Goal: Task Accomplishment & Management: Manage account settings

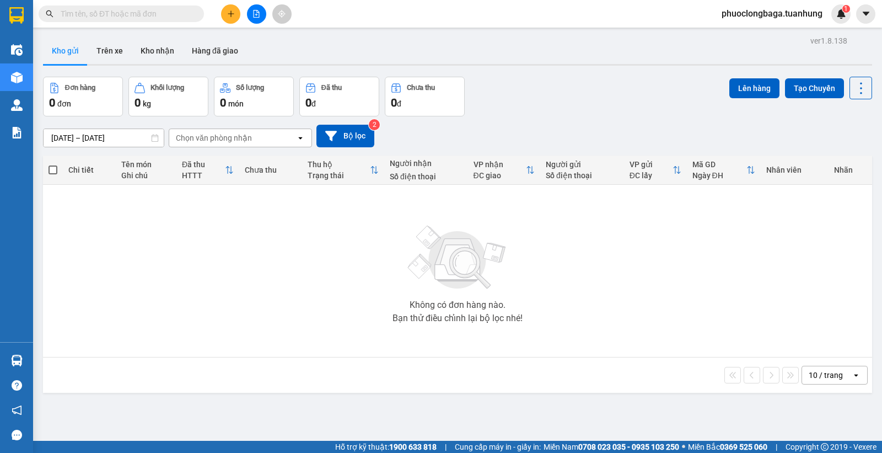
click at [230, 15] on icon "plus" at bounding box center [231, 14] width 8 height 8
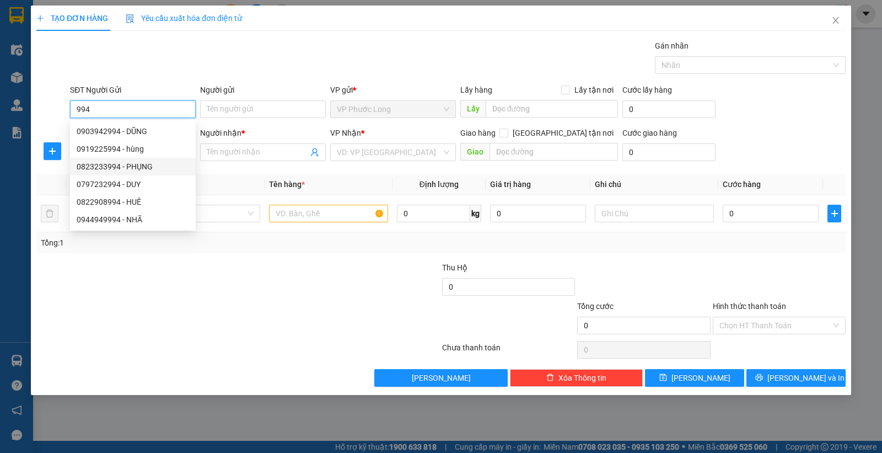
click at [138, 164] on div "0823233994 - PHỤNG" at bounding box center [133, 167] width 113 height 12
type input "0823233994"
type input "PHỤNG"
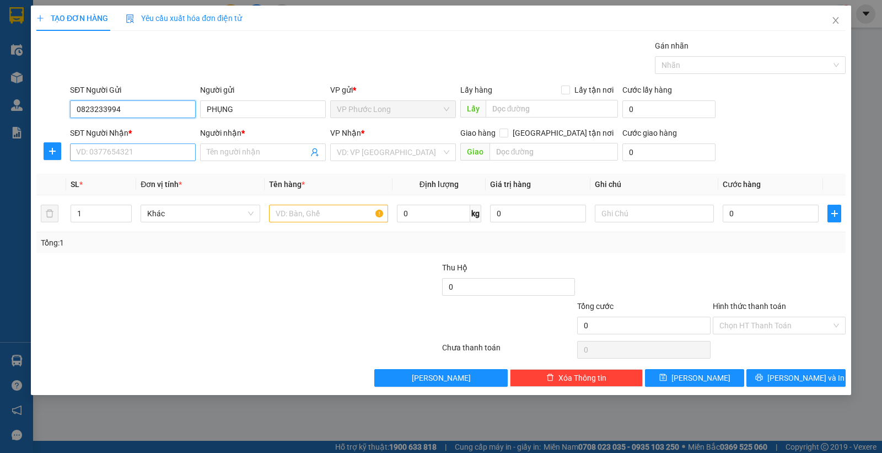
type input "0823233994"
click at [151, 149] on input "SĐT Người Nhận *" at bounding box center [133, 152] width 126 height 18
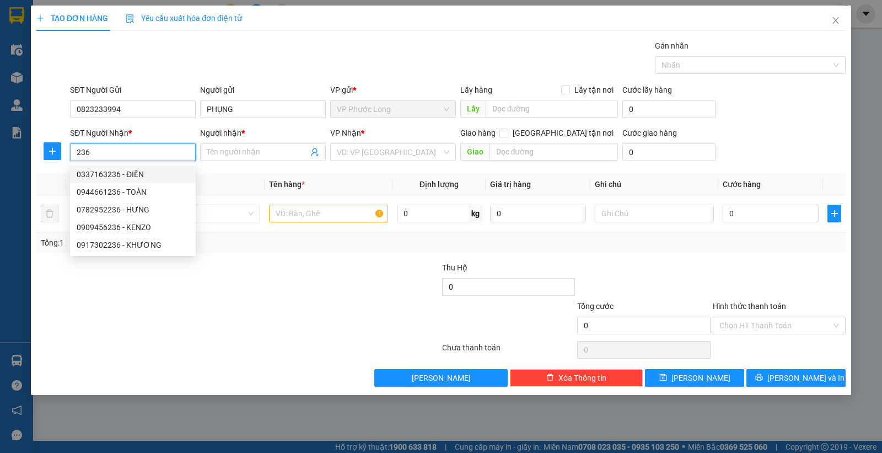
click at [151, 179] on div "0337163236 - ĐIỀN" at bounding box center [133, 174] width 113 height 12
type input "0337163236"
type input "ĐIỀN"
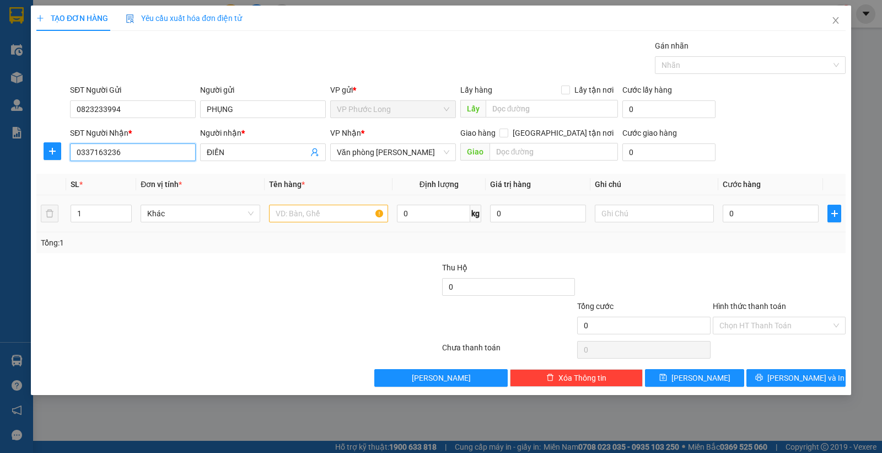
type input "0337163236"
click at [348, 217] on input "text" at bounding box center [328, 214] width 119 height 18
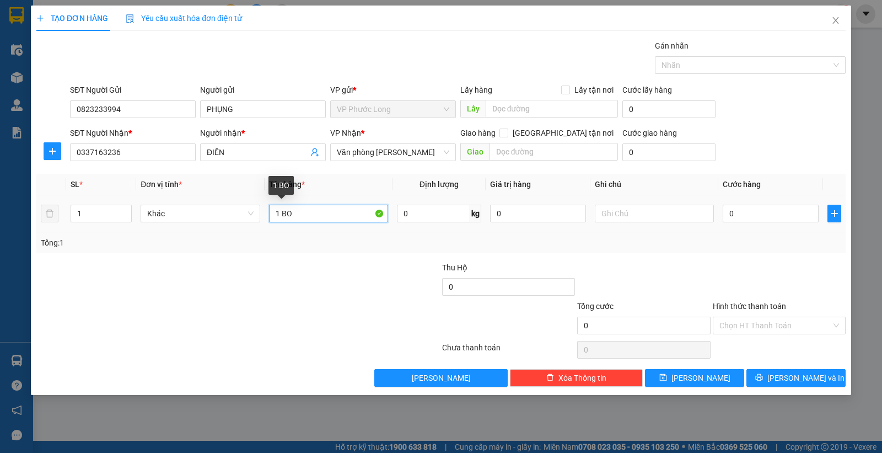
click at [327, 217] on input "1 BO" at bounding box center [328, 214] width 119 height 18
type input "1 Bọc"
click at [317, 244] on div "Tổng: 1" at bounding box center [191, 243] width 301 height 12
click at [749, 216] on input "0" at bounding box center [771, 214] width 96 height 18
type input "3"
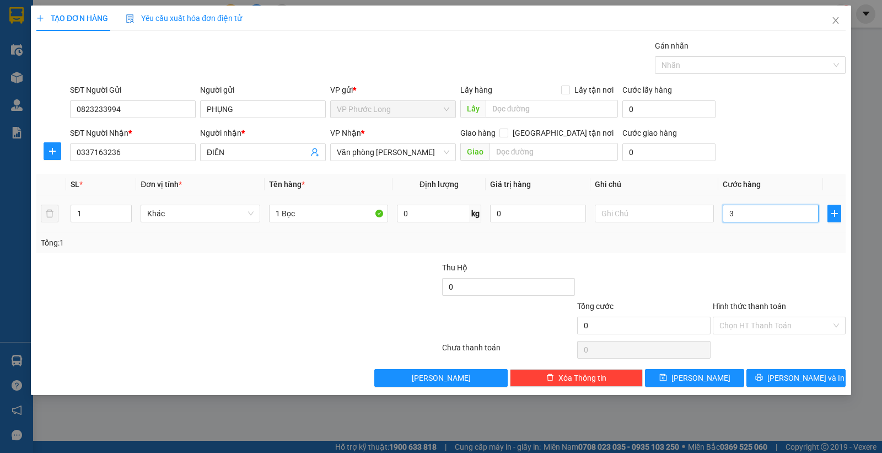
type input "3"
type input "30"
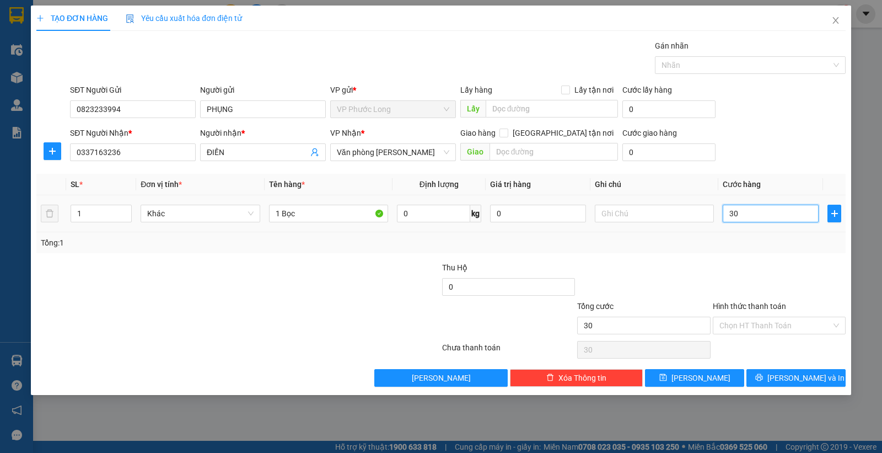
type input "300"
type input "3.000"
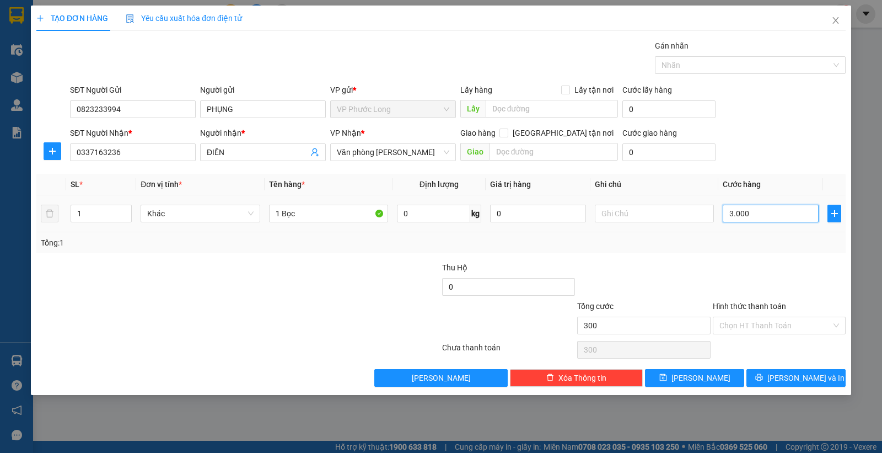
type input "3.000"
type input "30.000"
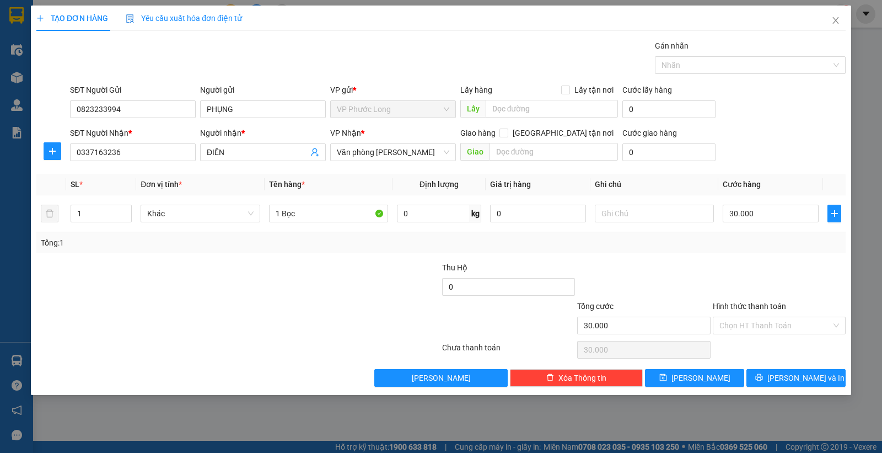
click at [405, 317] on div at bounding box center [373, 319] width 135 height 39
click at [810, 321] on input "Hình thức thanh toán" at bounding box center [776, 325] width 112 height 17
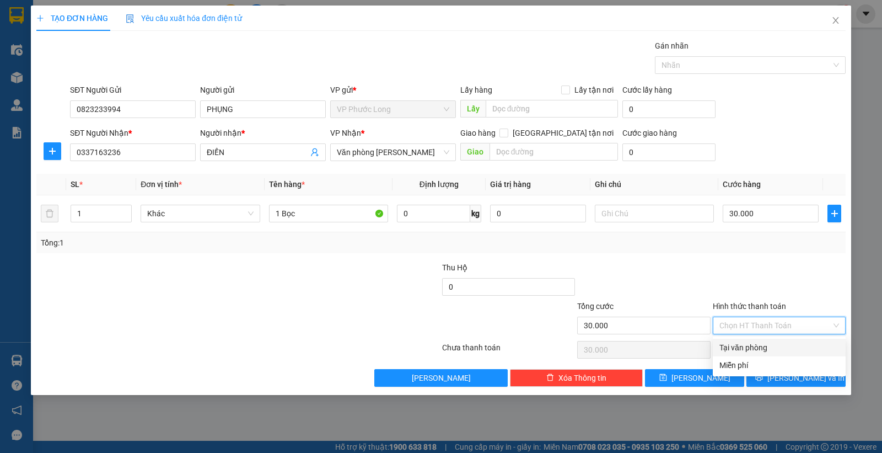
click at [752, 347] on div "Tại văn phòng" at bounding box center [780, 347] width 120 height 12
type input "0"
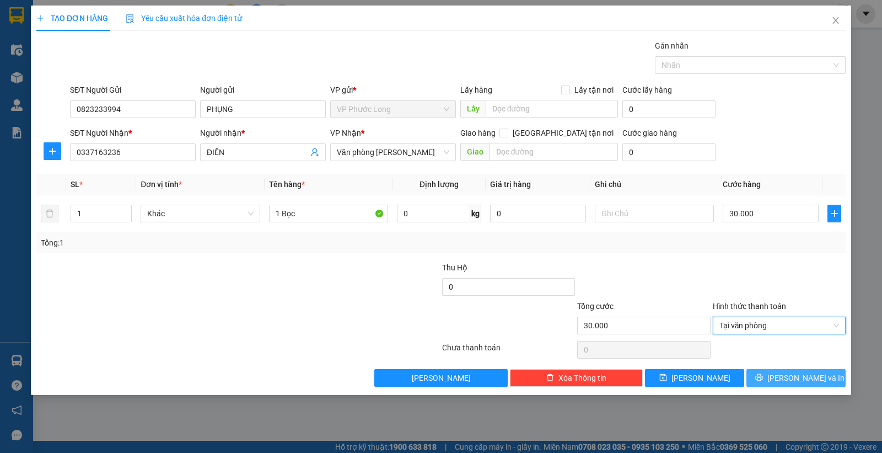
click at [784, 381] on button "[PERSON_NAME] và In" at bounding box center [796, 378] width 99 height 18
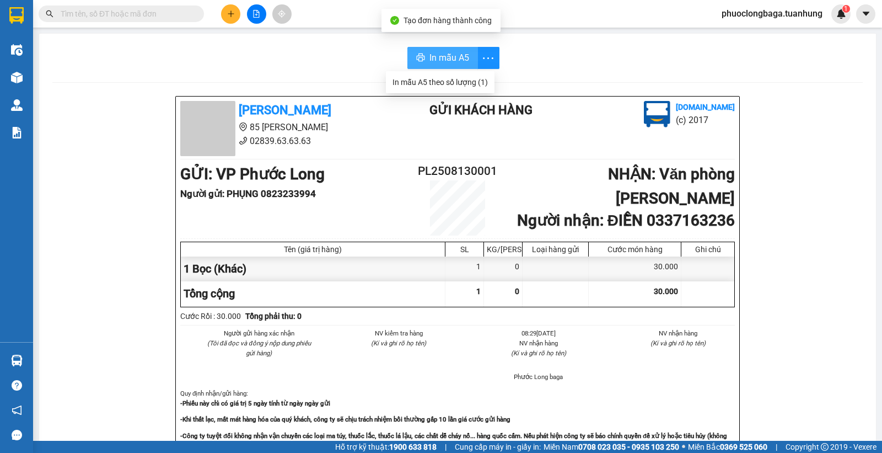
click at [458, 63] on span "In mẫu A5" at bounding box center [450, 58] width 40 height 14
click at [447, 59] on span "In mẫu A5" at bounding box center [450, 58] width 40 height 14
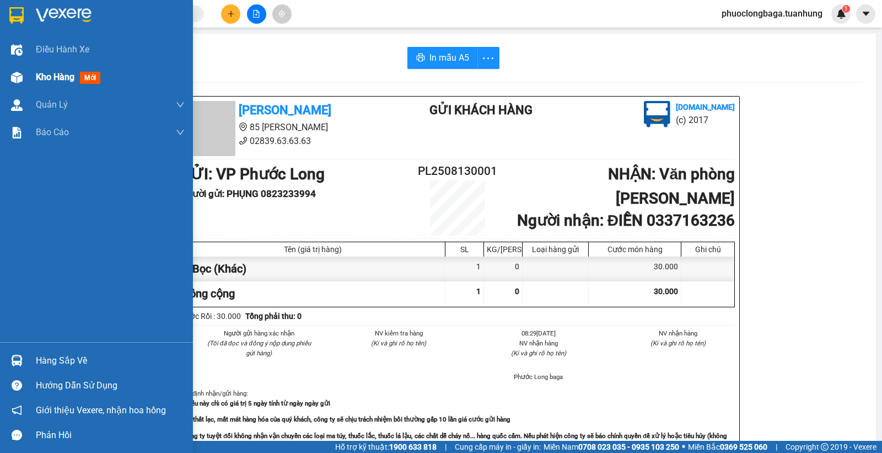
click at [52, 72] on span "Kho hàng" at bounding box center [55, 77] width 39 height 10
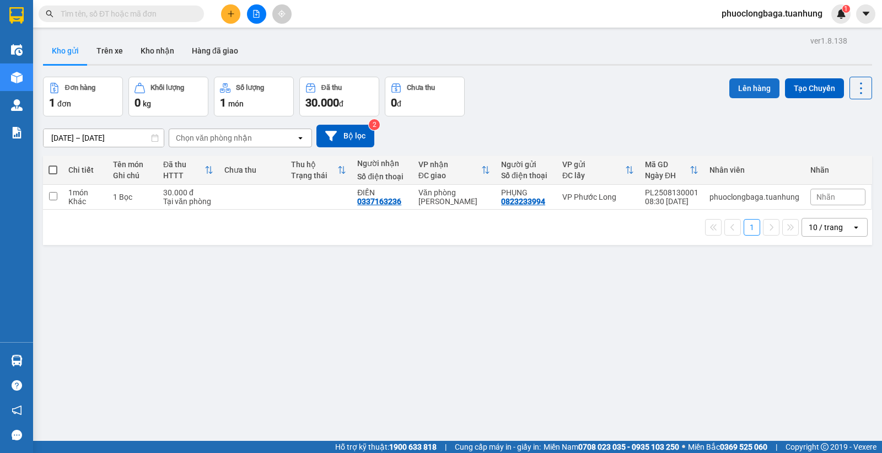
click at [762, 93] on button "Lên hàng" at bounding box center [755, 88] width 50 height 20
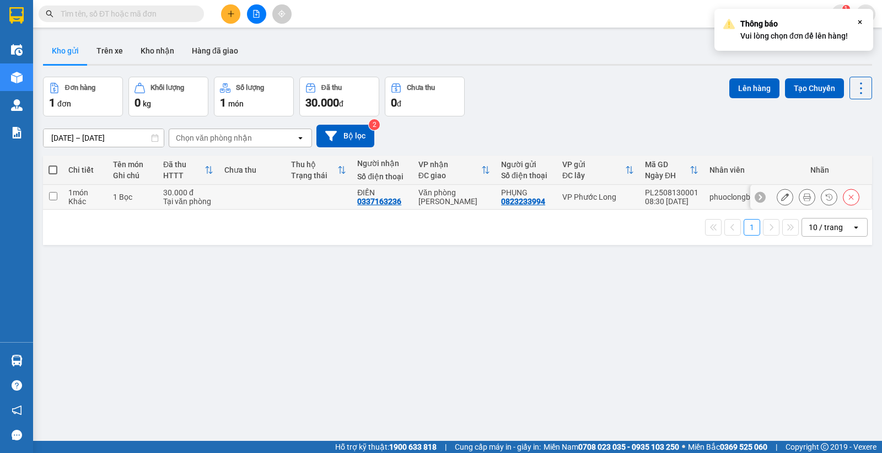
click at [254, 190] on td at bounding box center [252, 197] width 67 height 25
checkbox input "true"
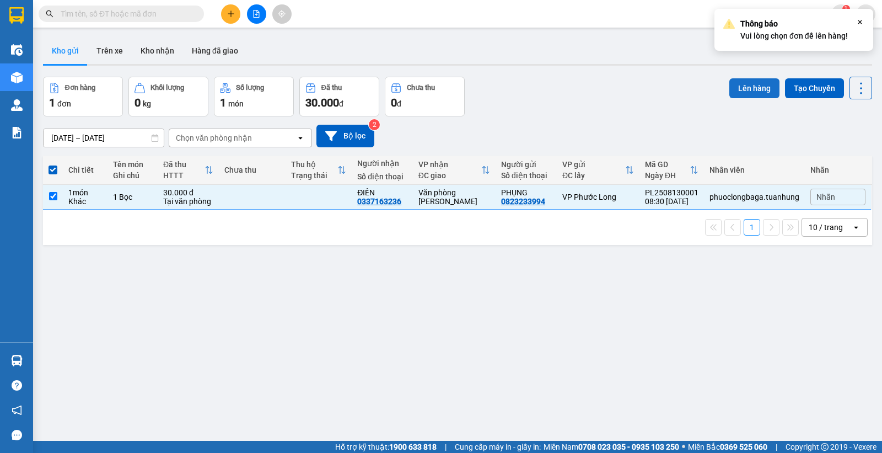
click at [752, 89] on button "Lên hàng" at bounding box center [755, 88] width 50 height 20
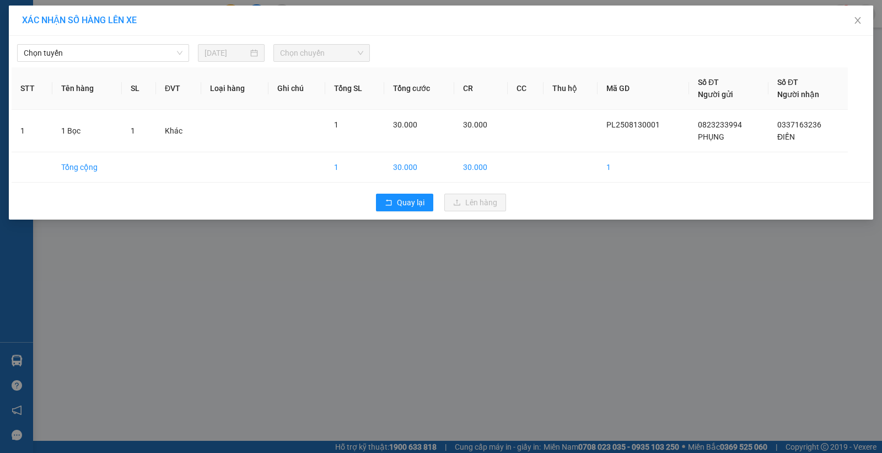
click at [331, 53] on span "Chọn chuyến" at bounding box center [321, 53] width 83 height 17
click at [92, 59] on span "Chọn tuyến" at bounding box center [103, 53] width 159 height 17
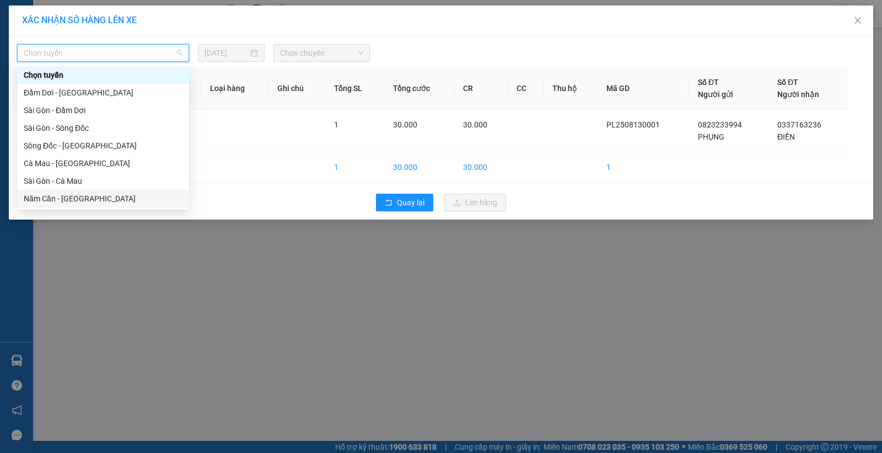
click at [51, 196] on div "Năm Căn - [GEOGRAPHIC_DATA]" at bounding box center [103, 198] width 159 height 12
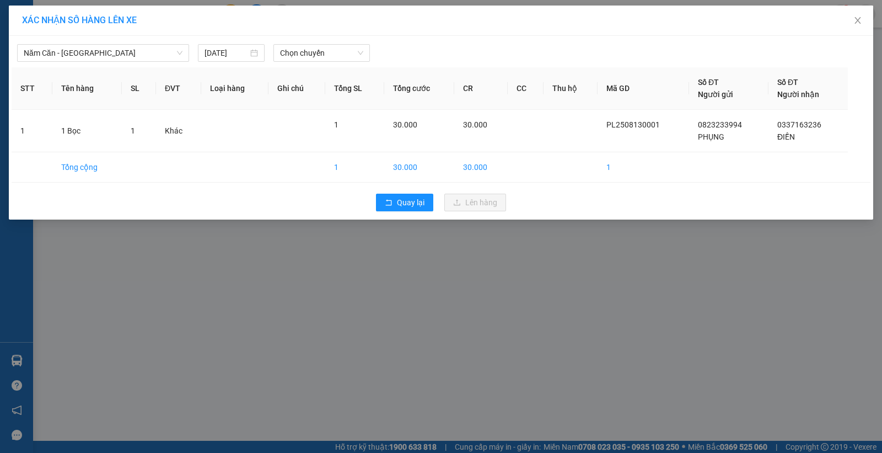
click at [335, 62] on div "Chọn chuyến" at bounding box center [321, 53] width 105 height 18
click at [342, 51] on span "Chọn chuyến" at bounding box center [321, 53] width 83 height 17
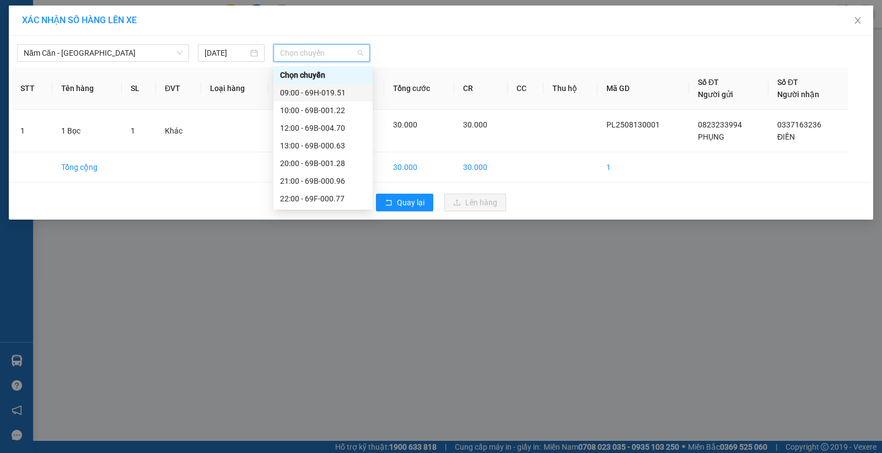
click at [344, 95] on div "09:00 - 69H-019.51" at bounding box center [323, 93] width 86 height 12
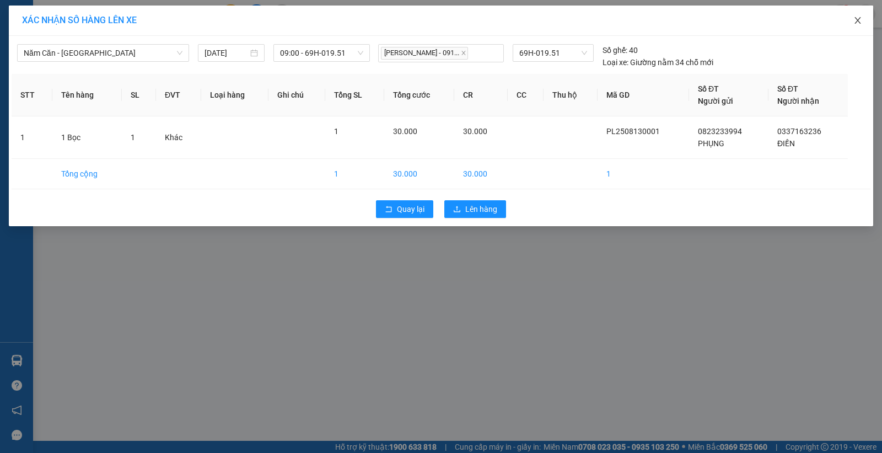
click at [859, 23] on icon "close" at bounding box center [858, 20] width 6 height 7
